Goal: Information Seeking & Learning: Learn about a topic

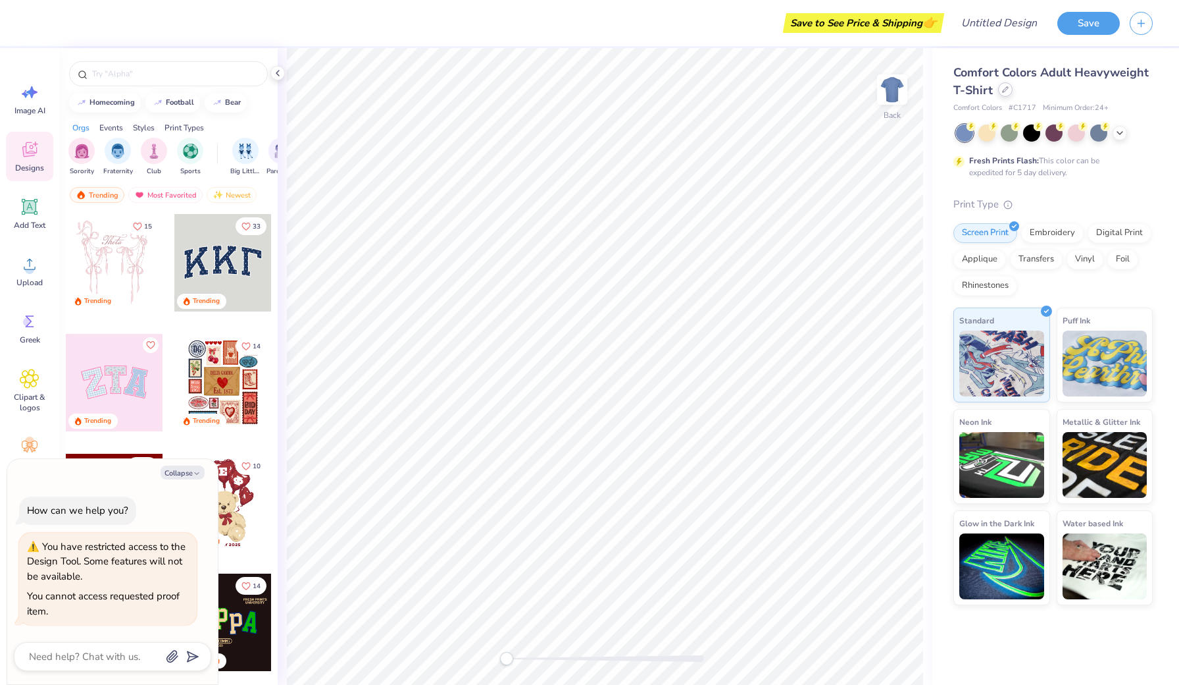
click at [1002, 86] on div at bounding box center [1005, 89] width 14 height 14
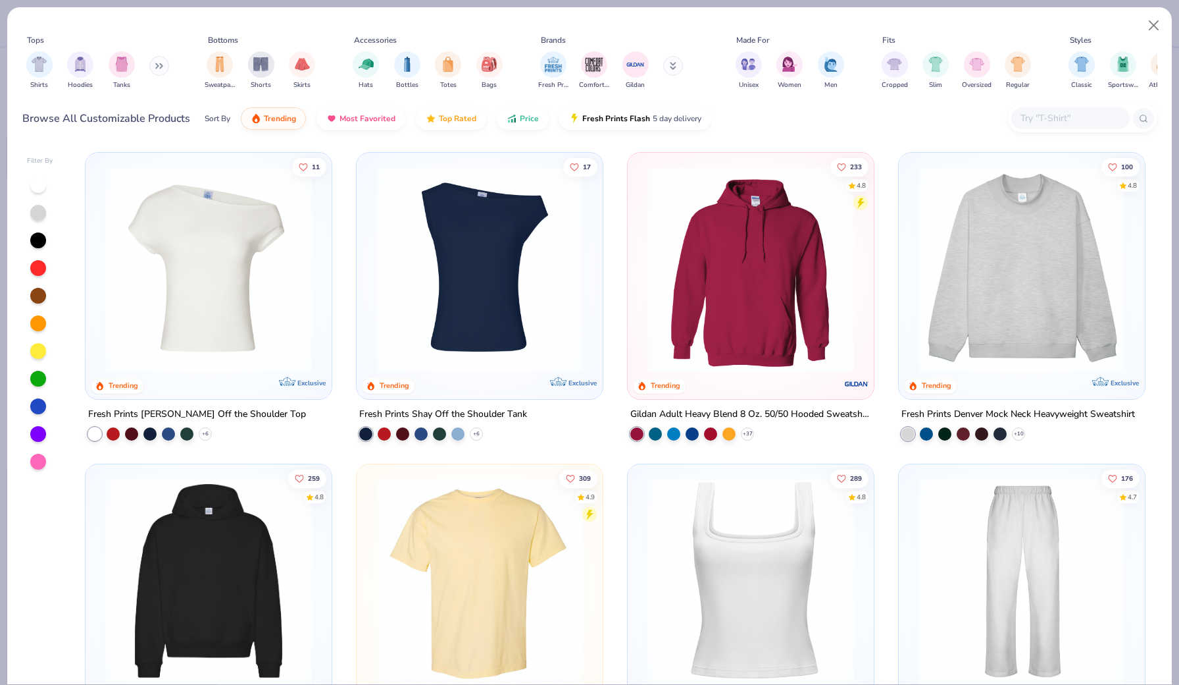
click at [424, 284] on img at bounding box center [480, 269] width 220 height 207
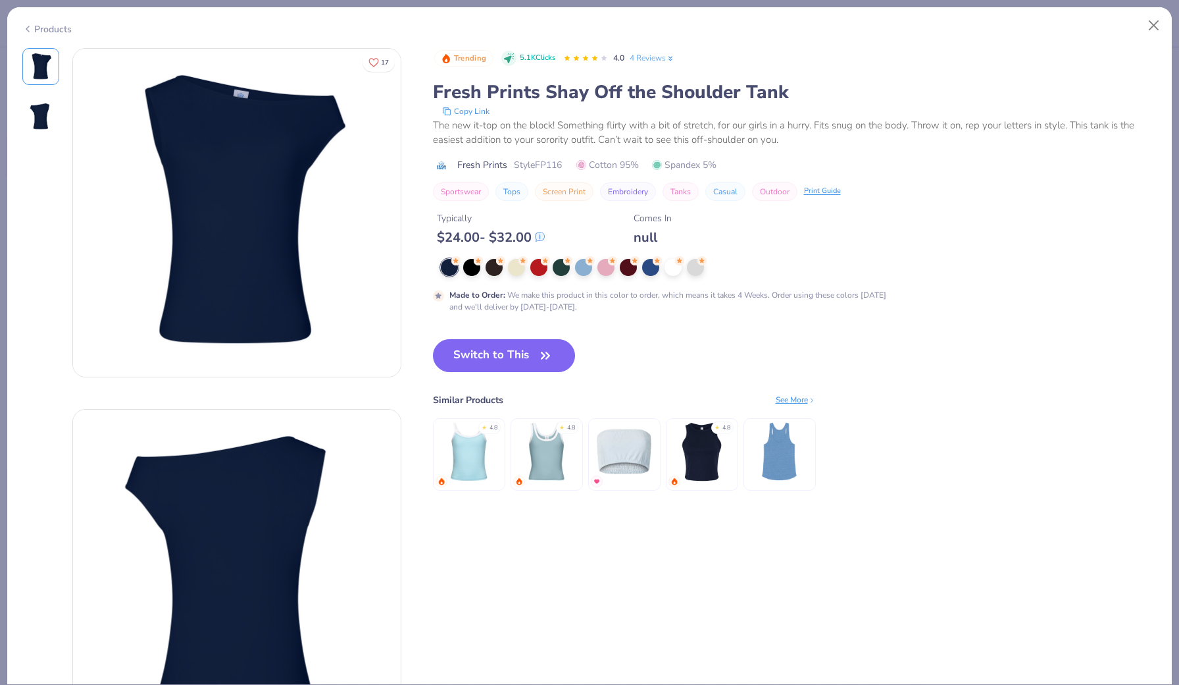
type textarea "x"
click at [424, 284] on div "17 Trending 5.1K Clicks 4.0 4 Reviews Fresh Prints Shay Off the Shoulder Tank C…" at bounding box center [589, 393] width 1135 height 690
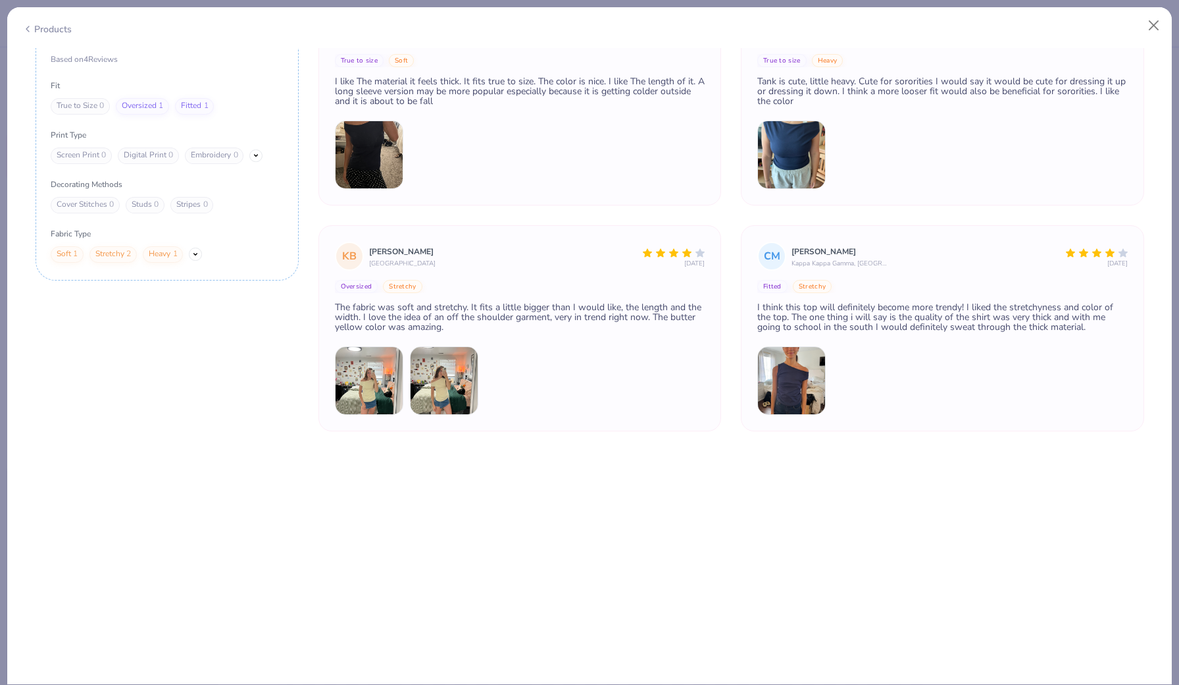
scroll to position [2095, 0]
click at [803, 149] on img at bounding box center [792, 154] width 68 height 68
click at [812, 253] on div "[PERSON_NAME]" at bounding box center [960, 251] width 336 height 16
click at [779, 63] on button "True to size" at bounding box center [782, 60] width 49 height 13
click at [780, 134] on img at bounding box center [792, 154] width 68 height 68
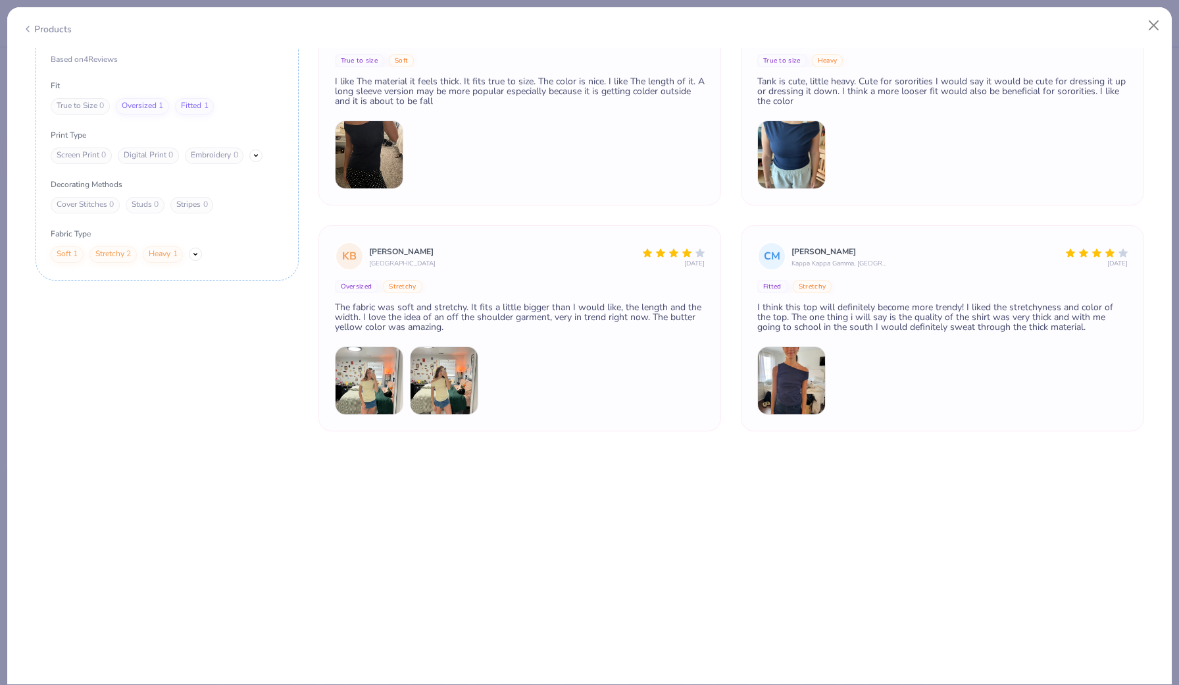
click at [780, 134] on img at bounding box center [792, 154] width 68 height 68
